Goal: Find specific page/section

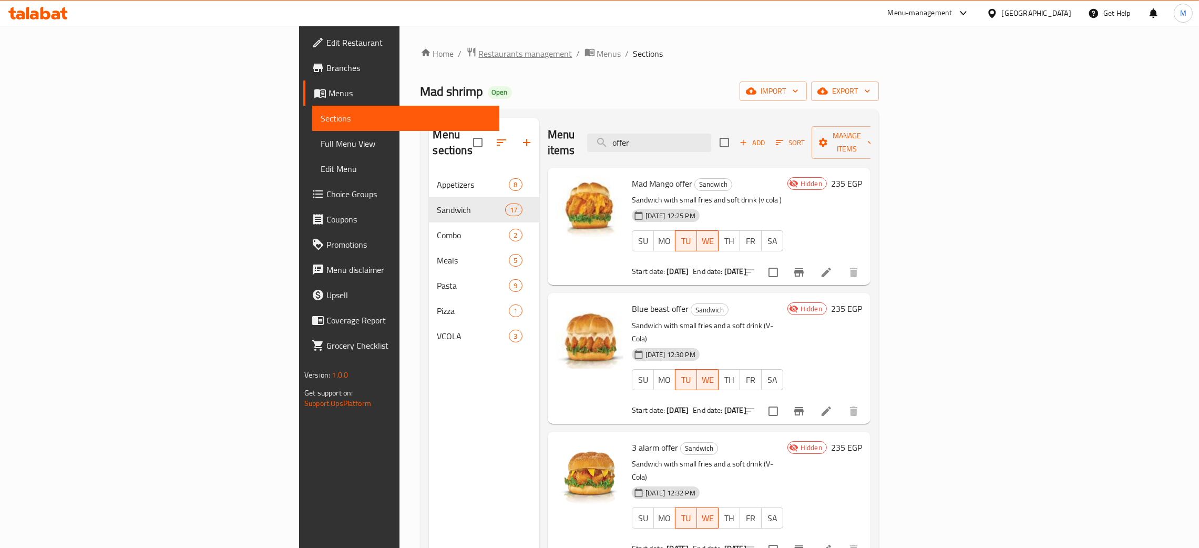
click at [479, 50] on span "Restaurants management" at bounding box center [526, 53] width 94 height 13
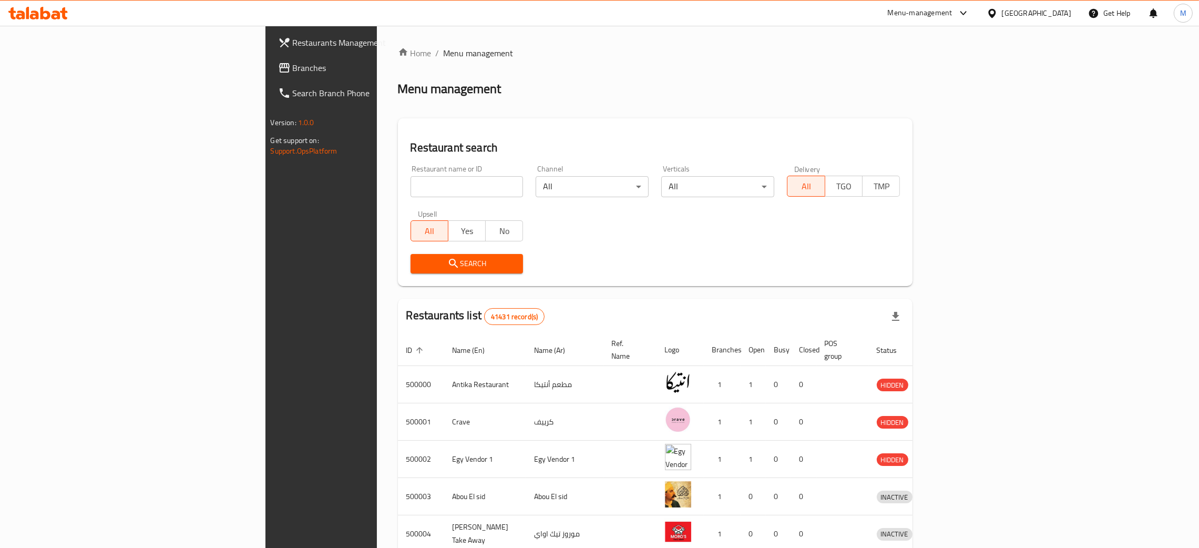
click at [293, 66] on span "Branches" at bounding box center [375, 68] width 165 height 13
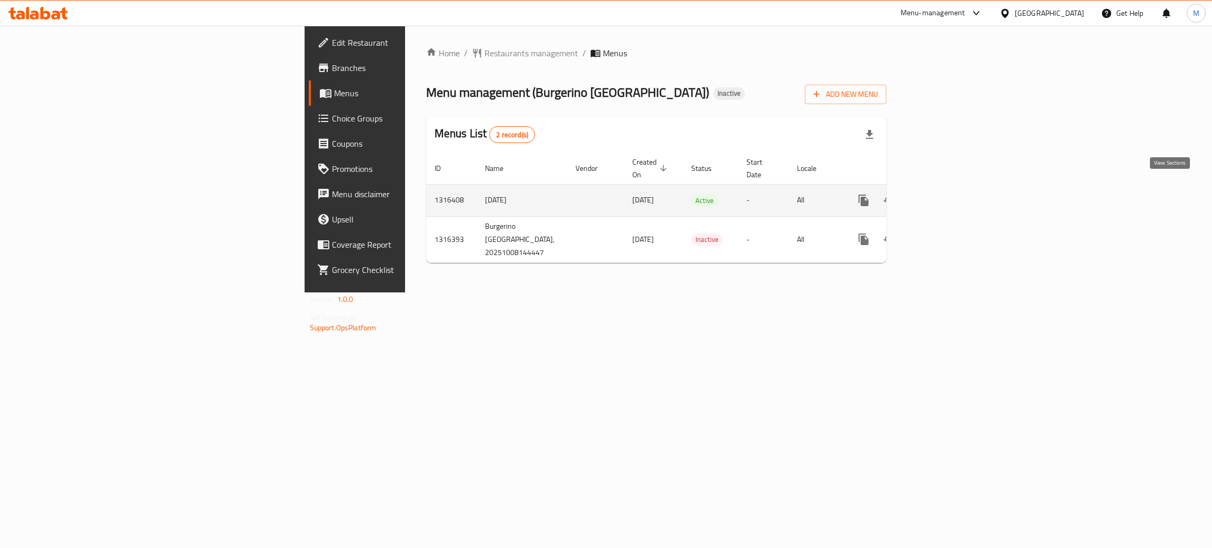
click at [945, 194] on icon "enhanced table" at bounding box center [939, 200] width 13 height 13
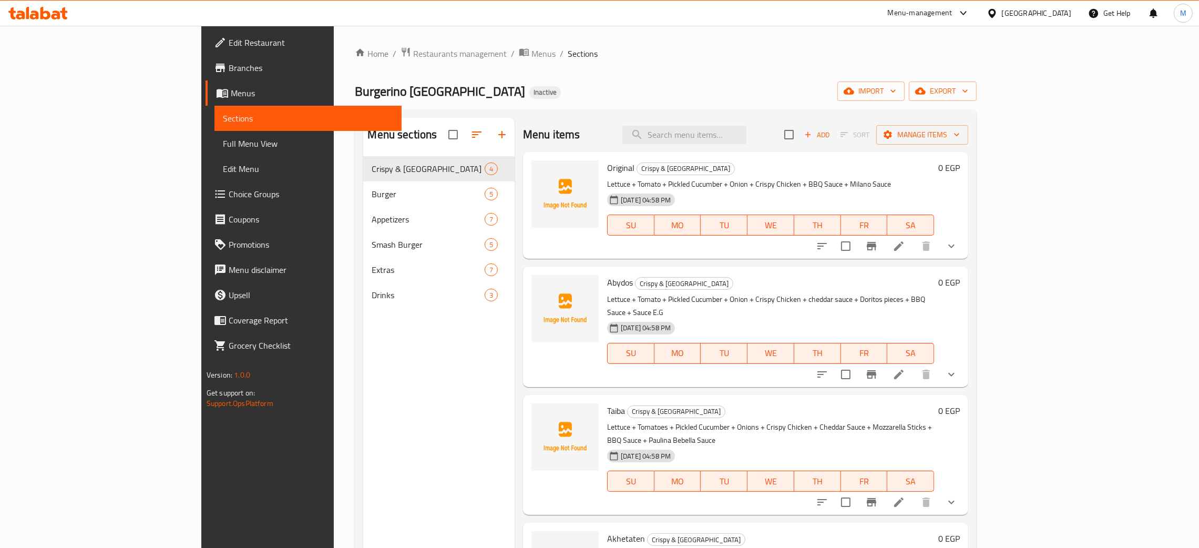
click at [372, 195] on span "Burger" at bounding box center [428, 194] width 113 height 13
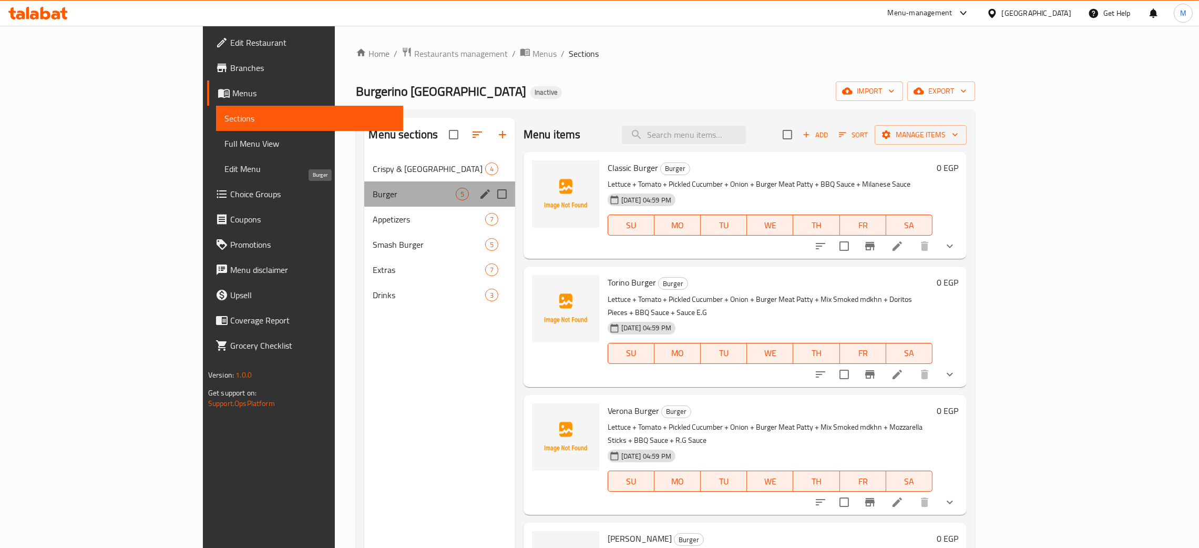
click at [373, 195] on span "Burger" at bounding box center [414, 194] width 83 height 13
